Goal: Find specific page/section

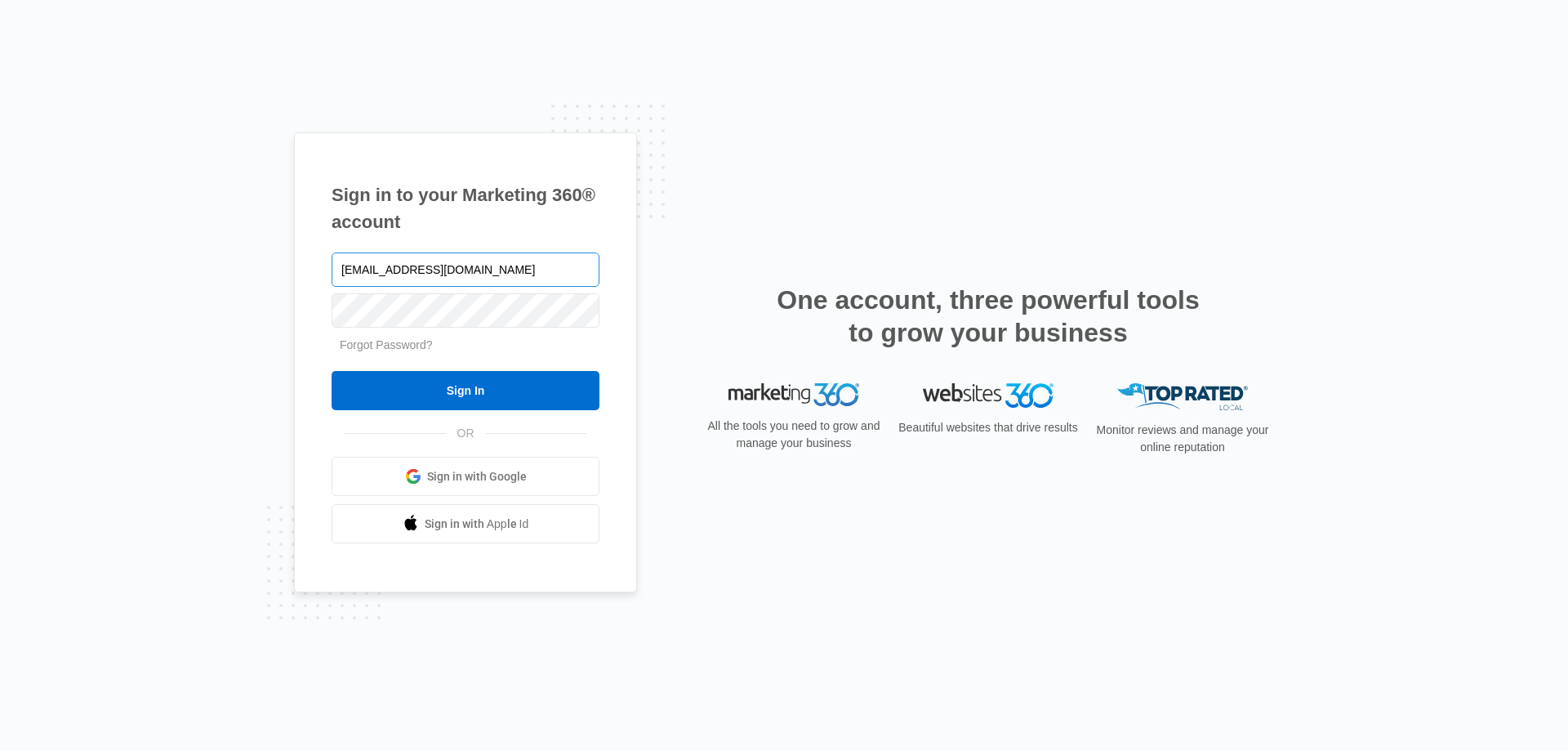
type input "[EMAIL_ADDRESS][DOMAIN_NAME]"
click at [331, 371] on input "Sign In" at bounding box center [465, 390] width 268 height 39
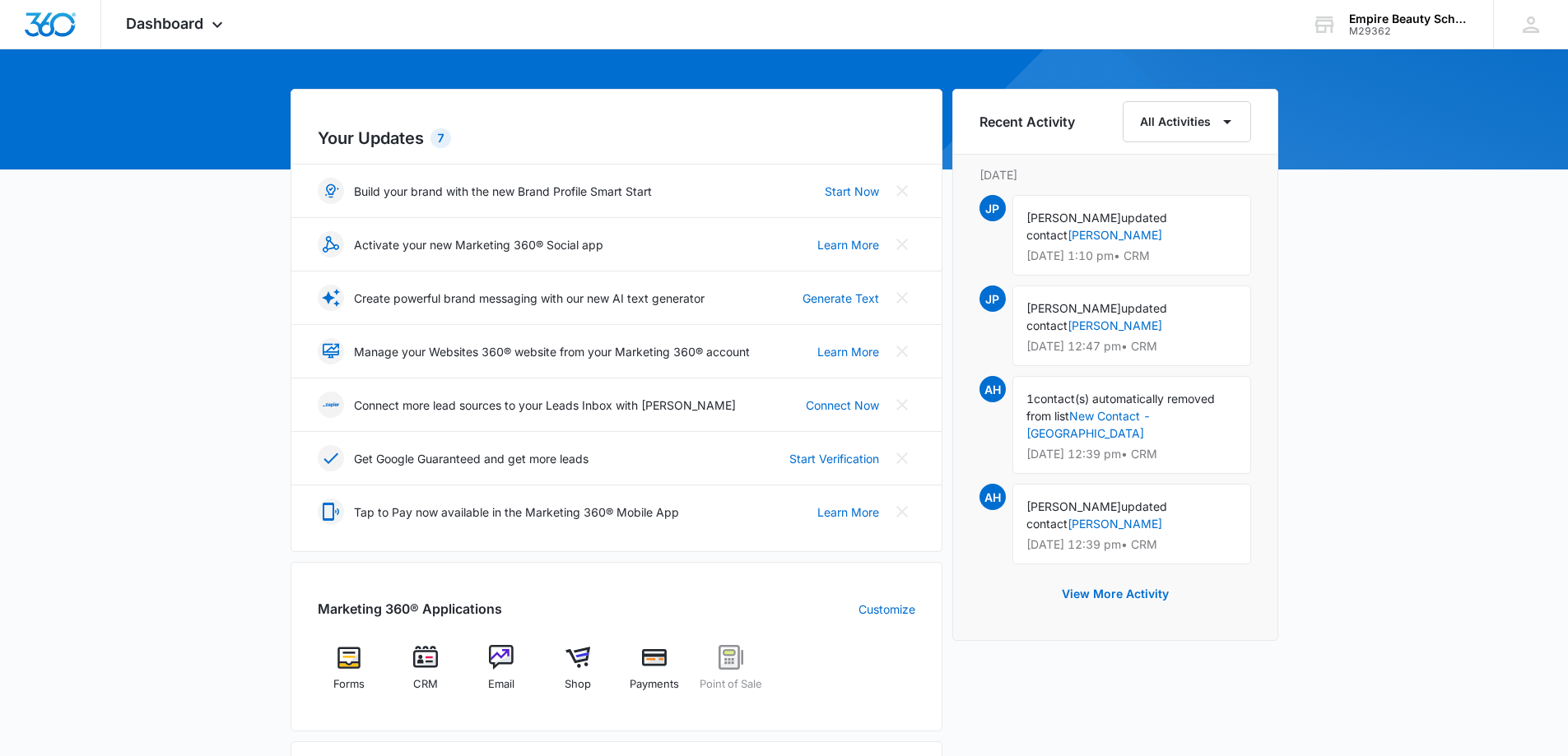
scroll to position [411, 0]
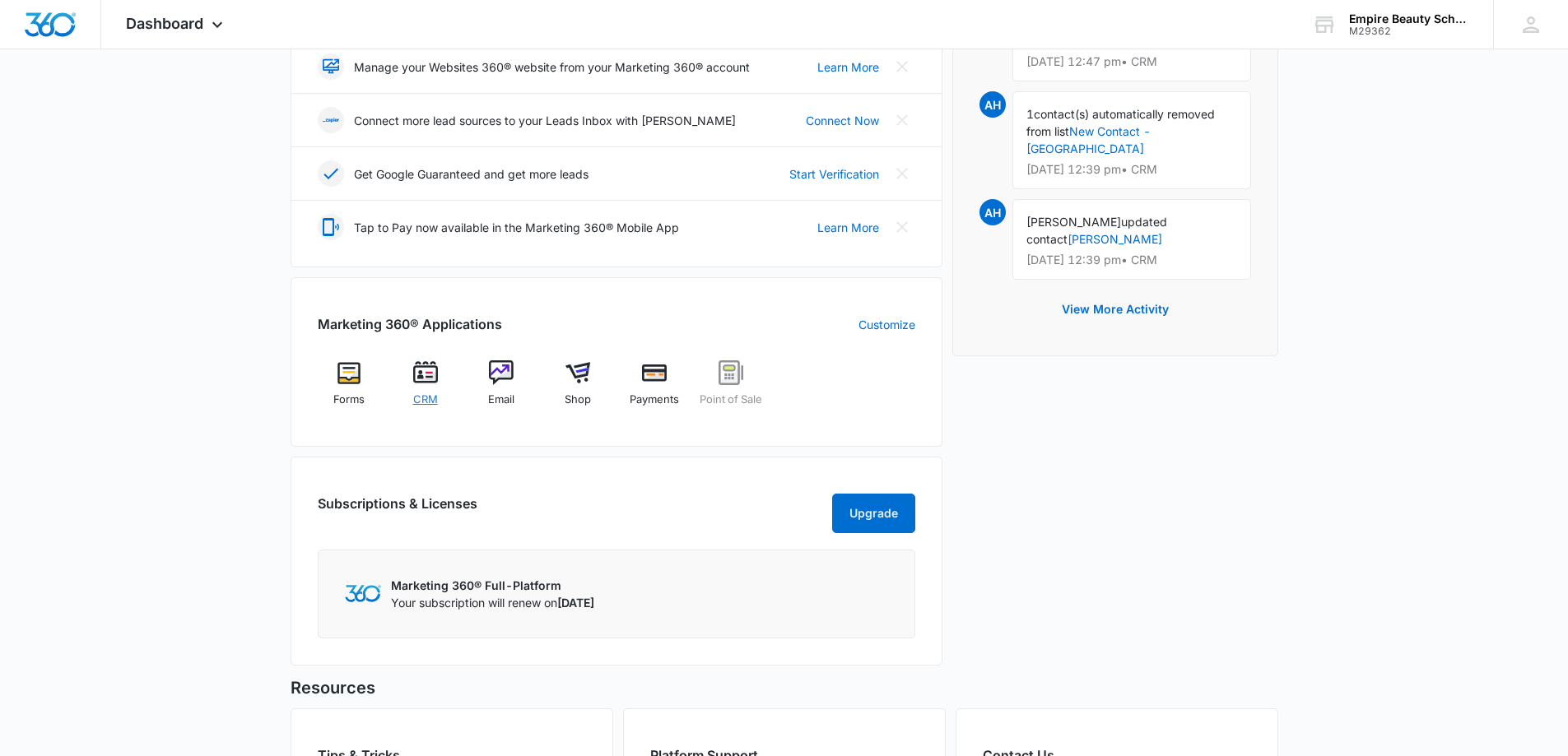
click at [435, 396] on span "CRM" at bounding box center [425, 400] width 25 height 17
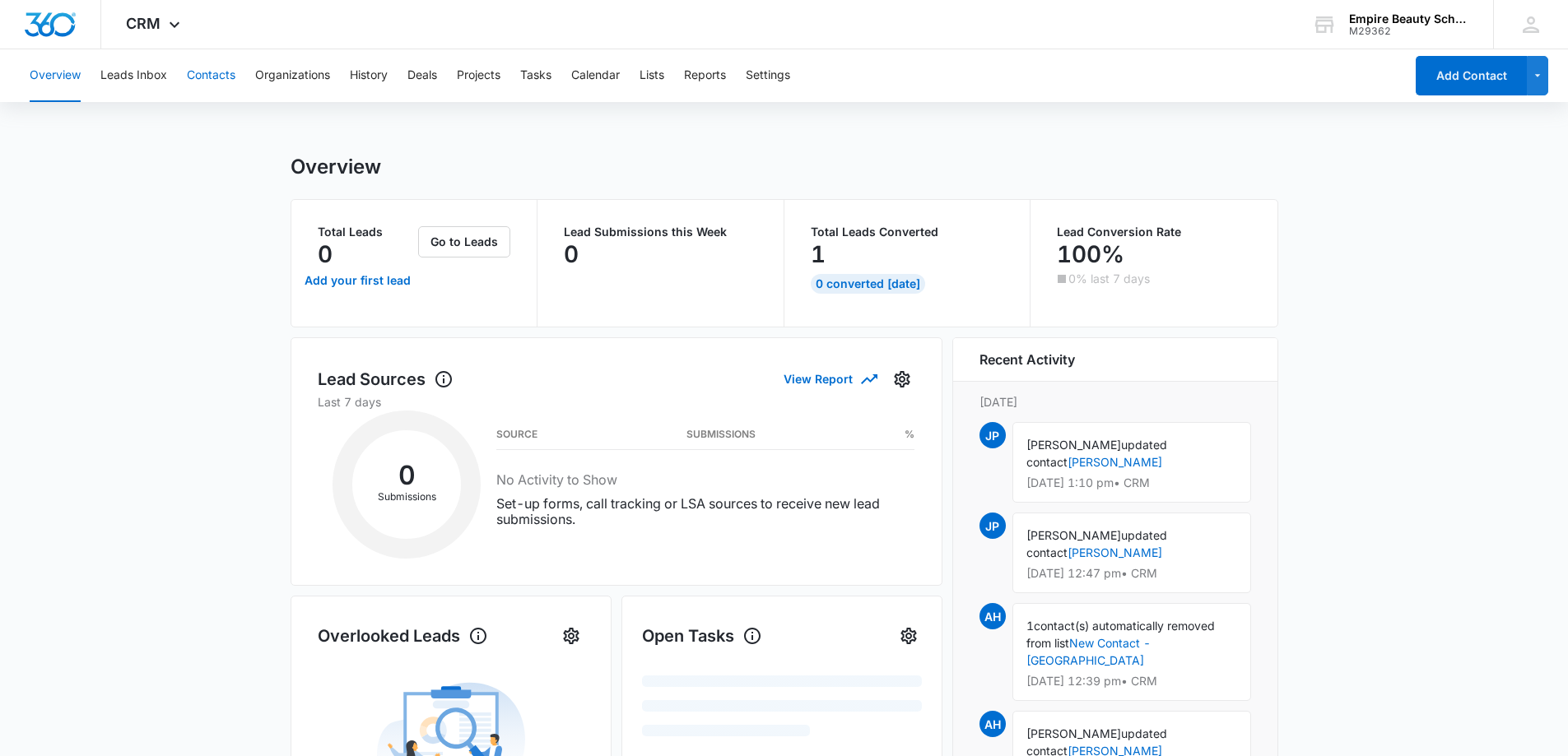
click at [220, 75] on button "Contacts" at bounding box center [211, 76] width 49 height 53
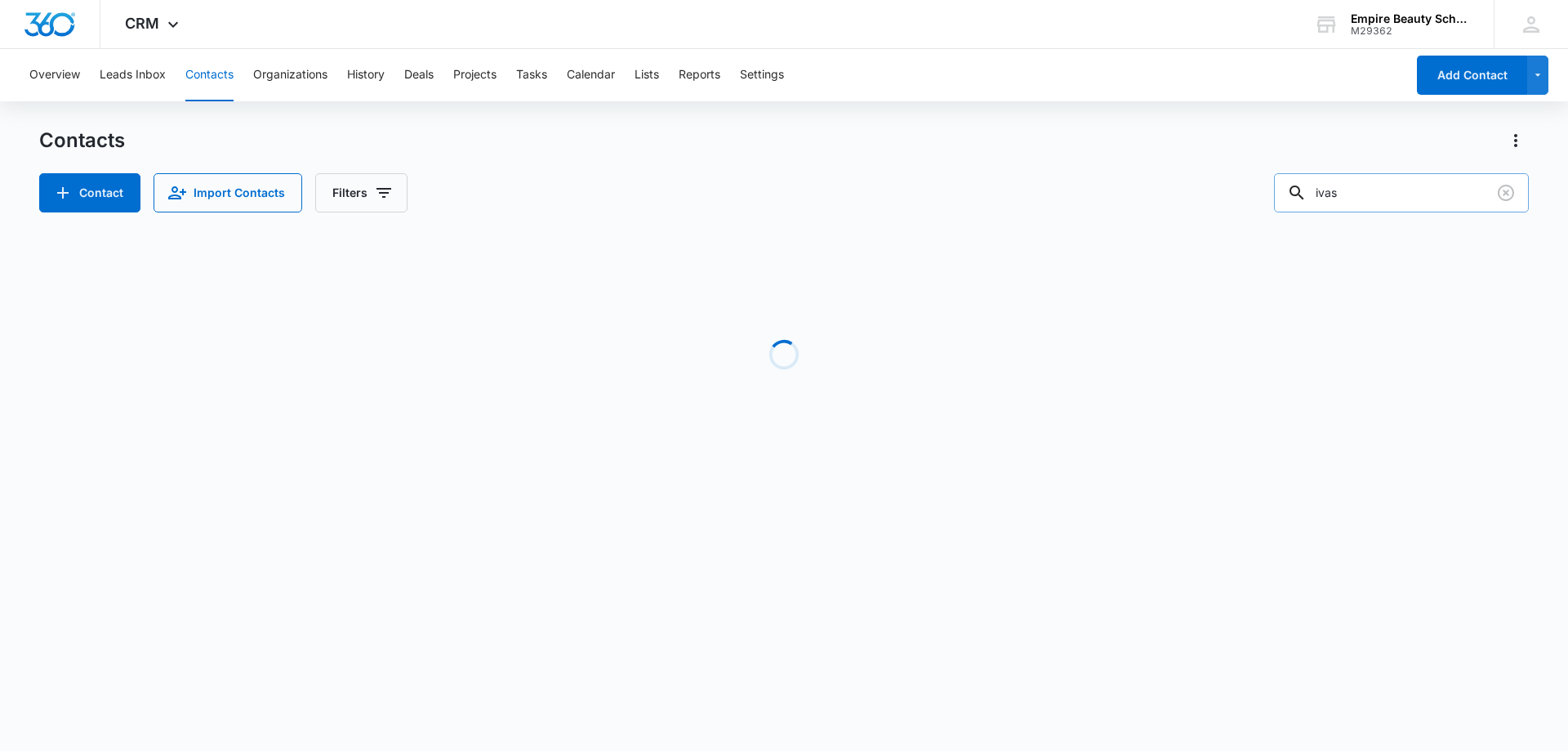
click at [1361, 209] on input "ivas" at bounding box center [1401, 192] width 254 height 39
click at [1360, 192] on input "ivas" at bounding box center [1401, 192] width 254 height 39
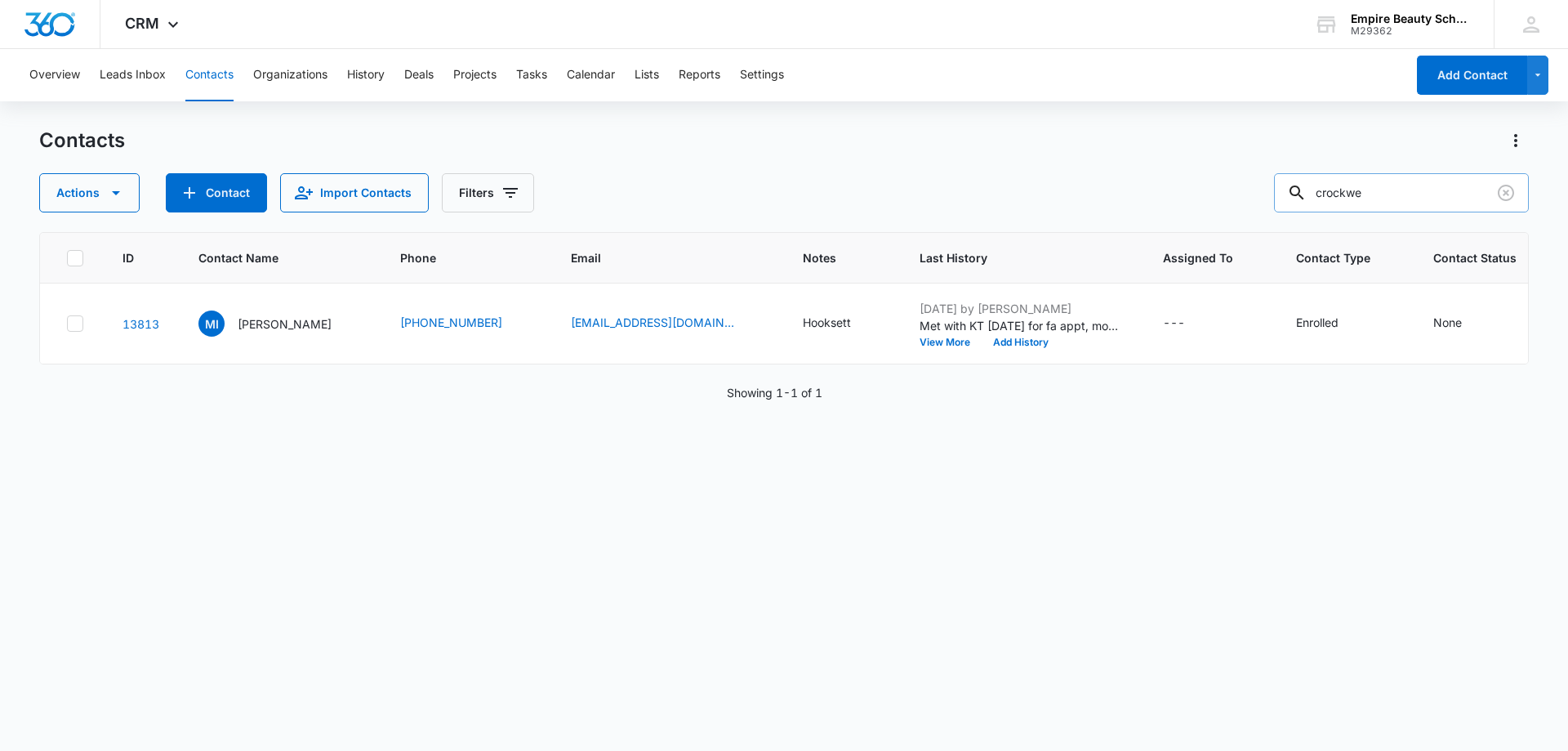
type input "crockwe"
click at [292, 334] on p "Olivia Crockwell" at bounding box center [285, 325] width 94 height 17
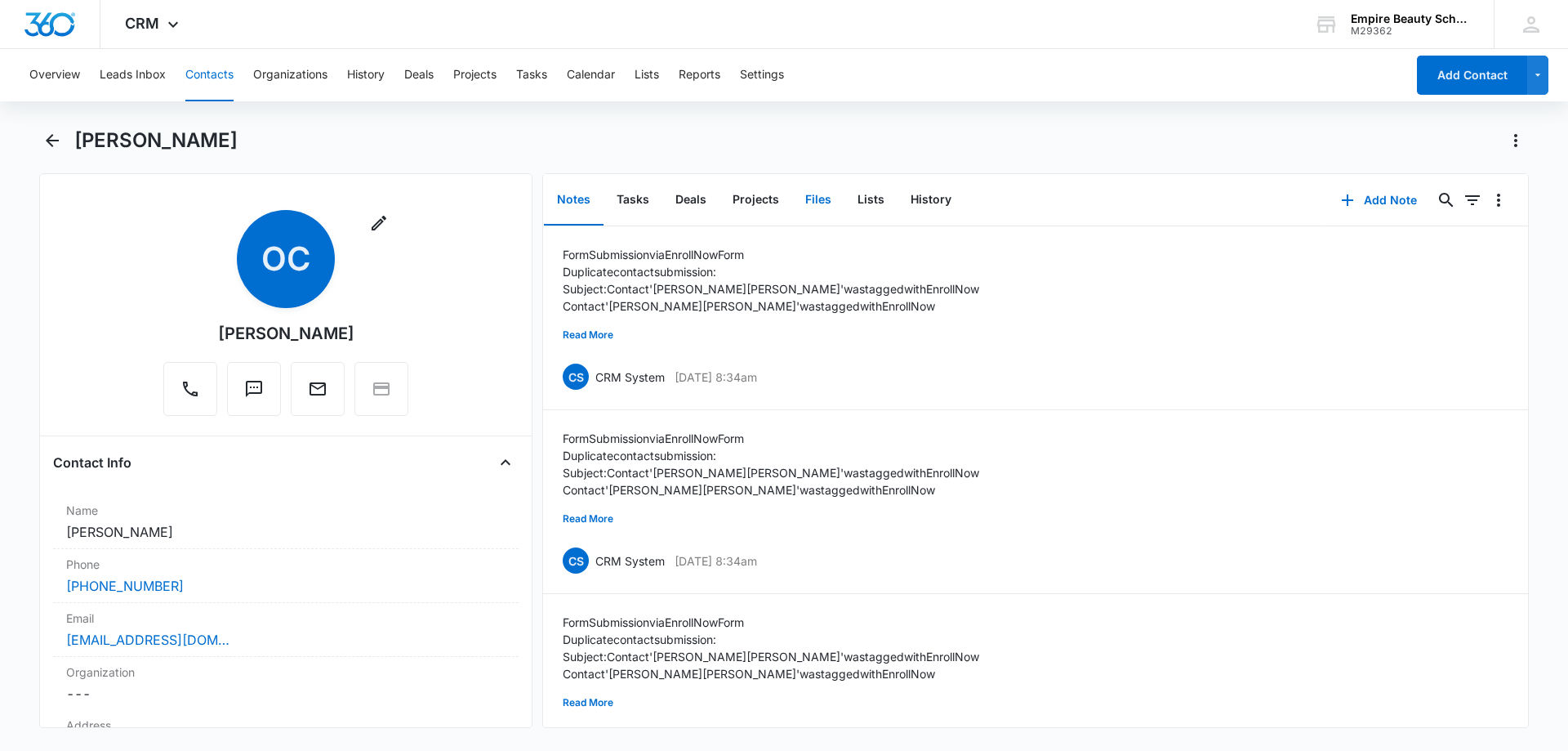
click at [816, 197] on button "Files" at bounding box center [817, 200] width 52 height 50
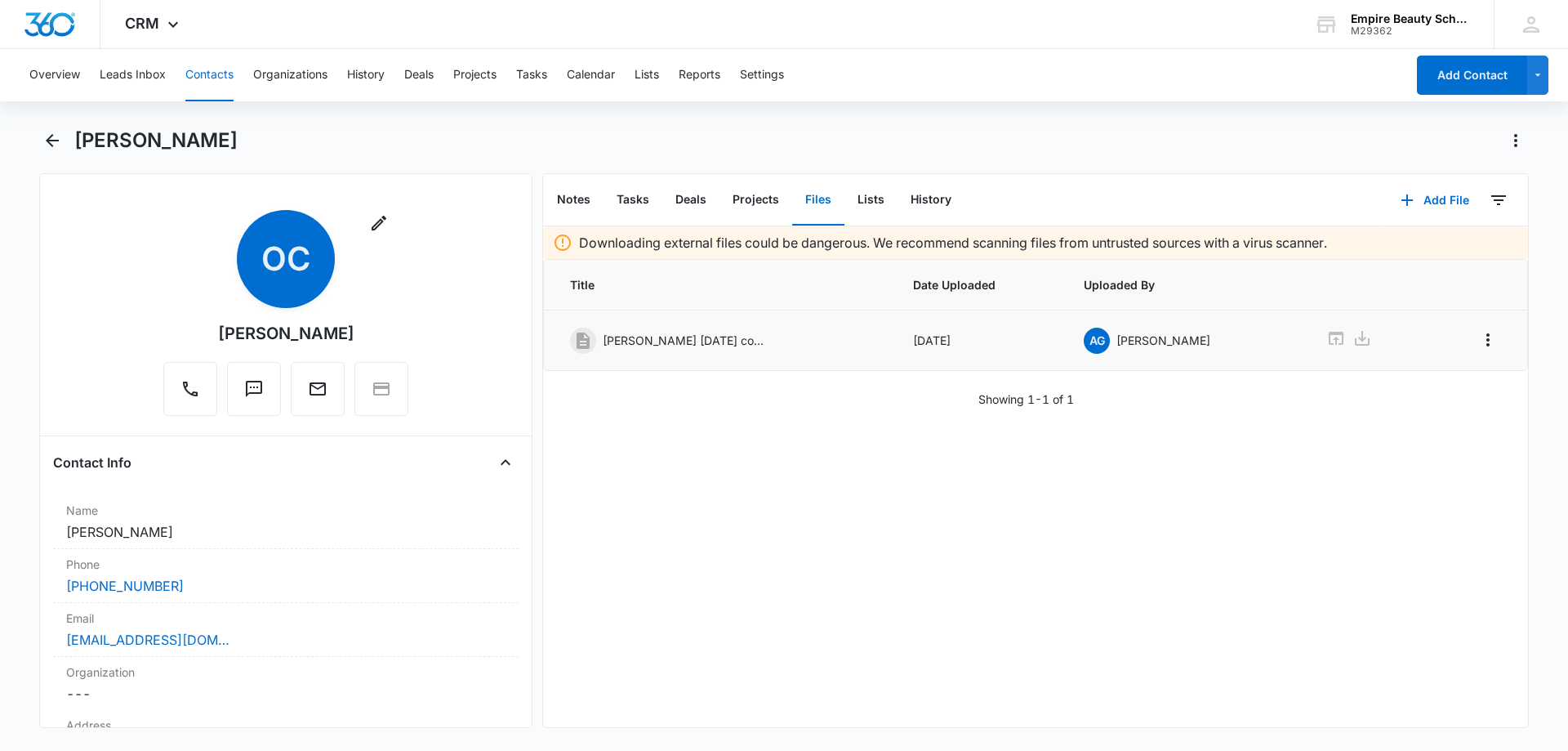
click at [1326, 339] on icon at bounding box center [1336, 338] width 19 height 19
